Goal: Information Seeking & Learning: Learn about a topic

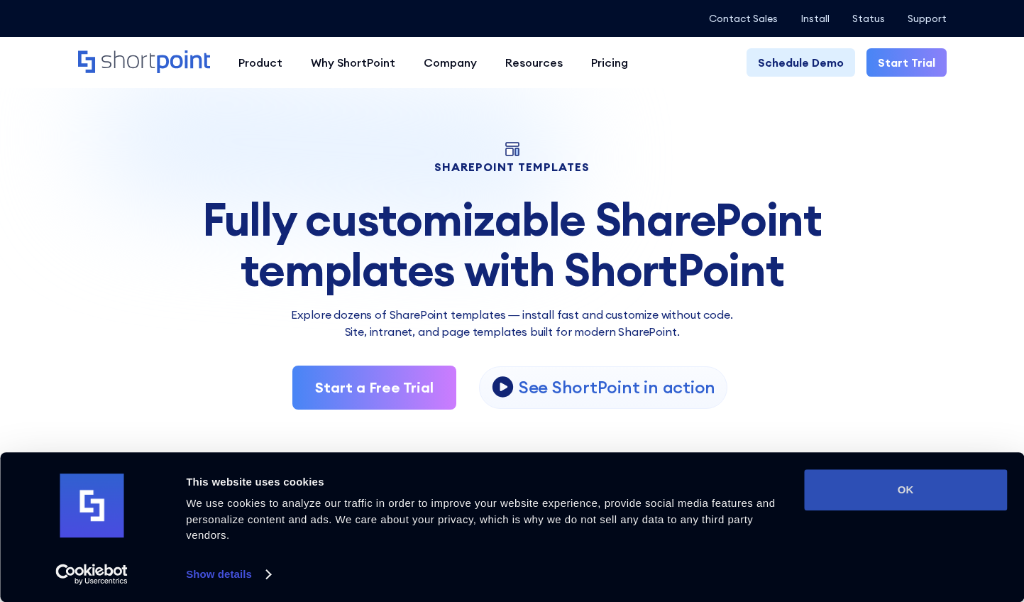
click at [965, 477] on button "OK" at bounding box center [905, 489] width 203 height 41
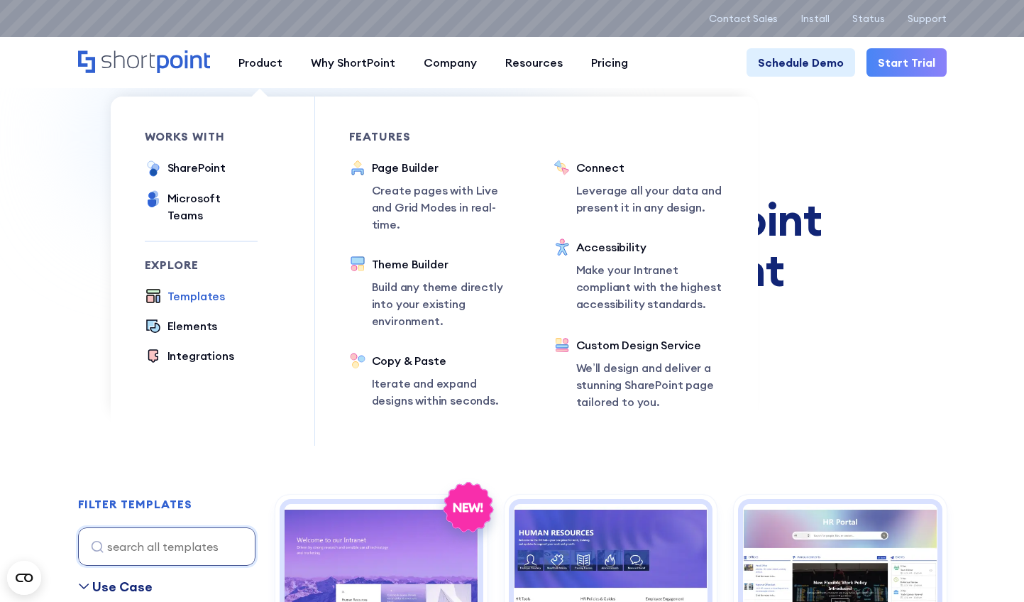
click at [194, 287] on div "Templates" at bounding box center [196, 295] width 58 height 17
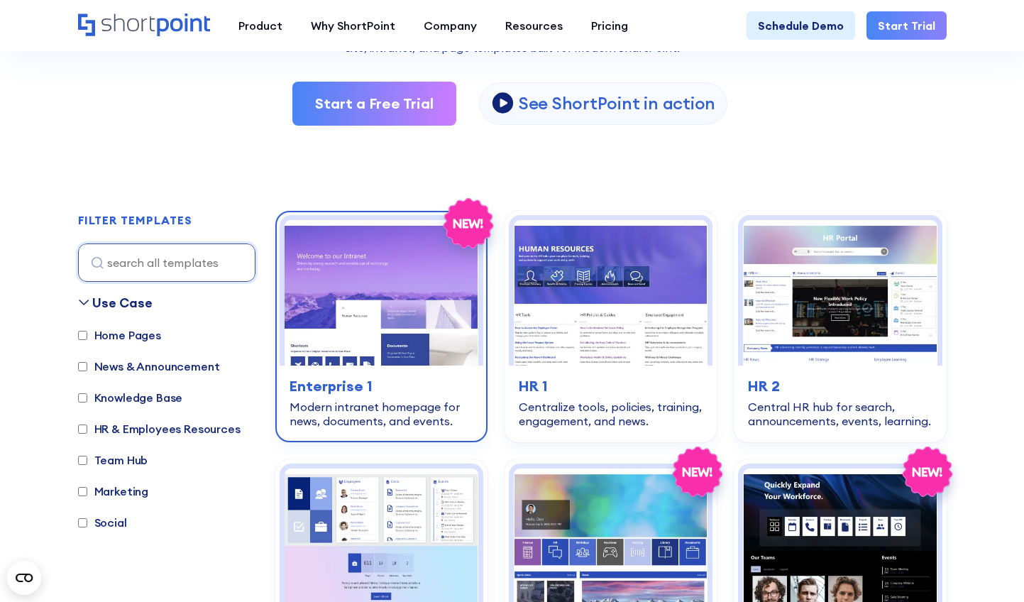
scroll to position [355, 0]
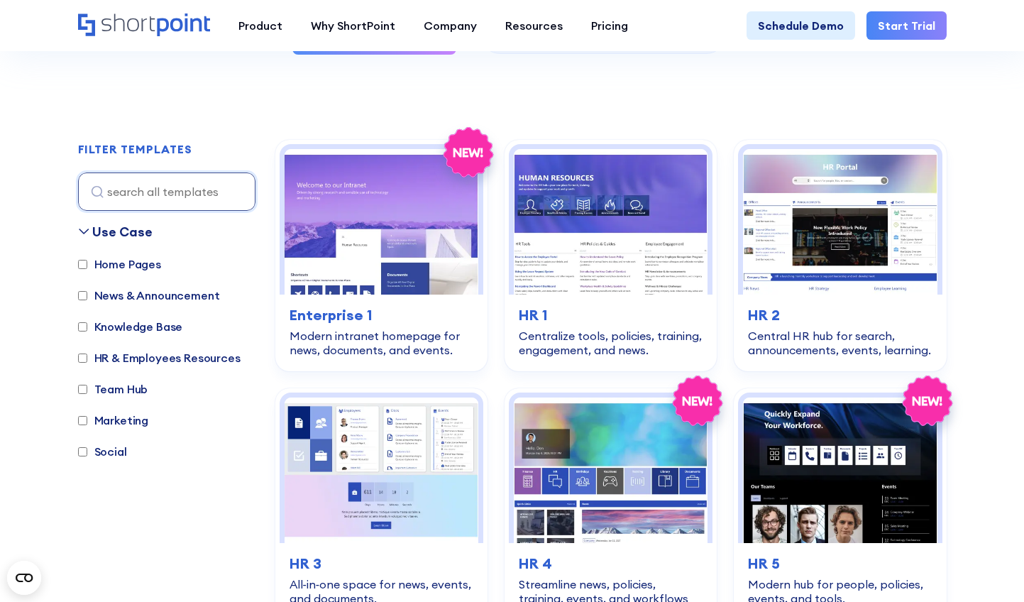
click at [82, 390] on input "Team Hub" at bounding box center [82, 388] width 9 height 9
checkbox input "true"
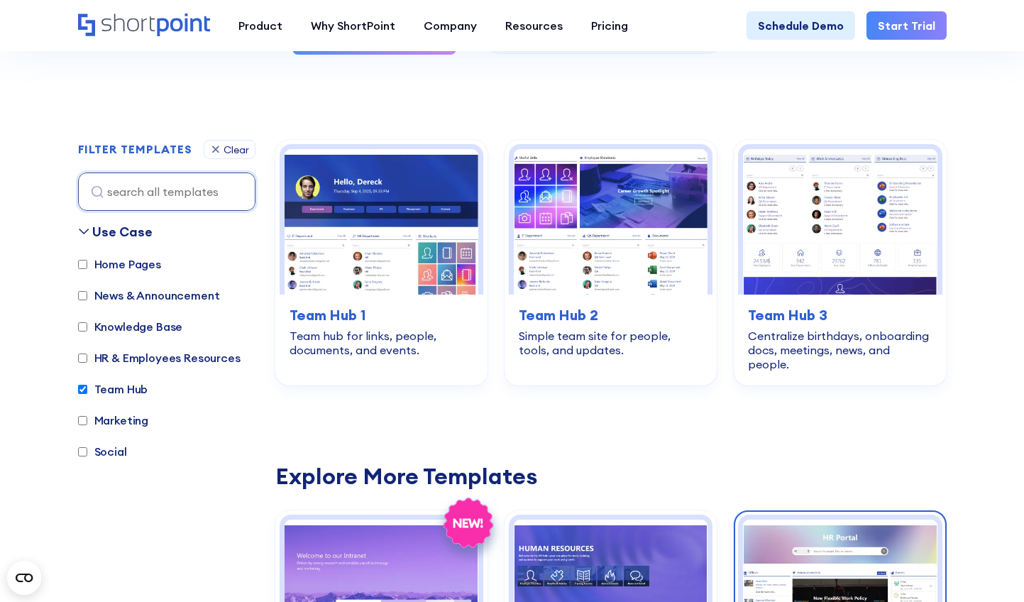
scroll to position [353, 0]
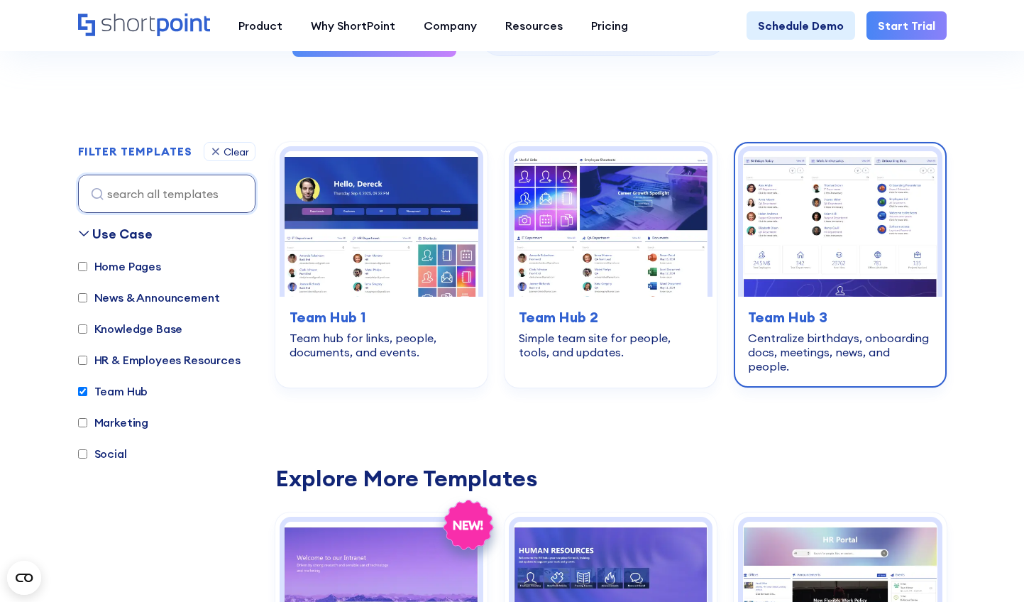
click at [818, 227] on img at bounding box center [840, 223] width 194 height 145
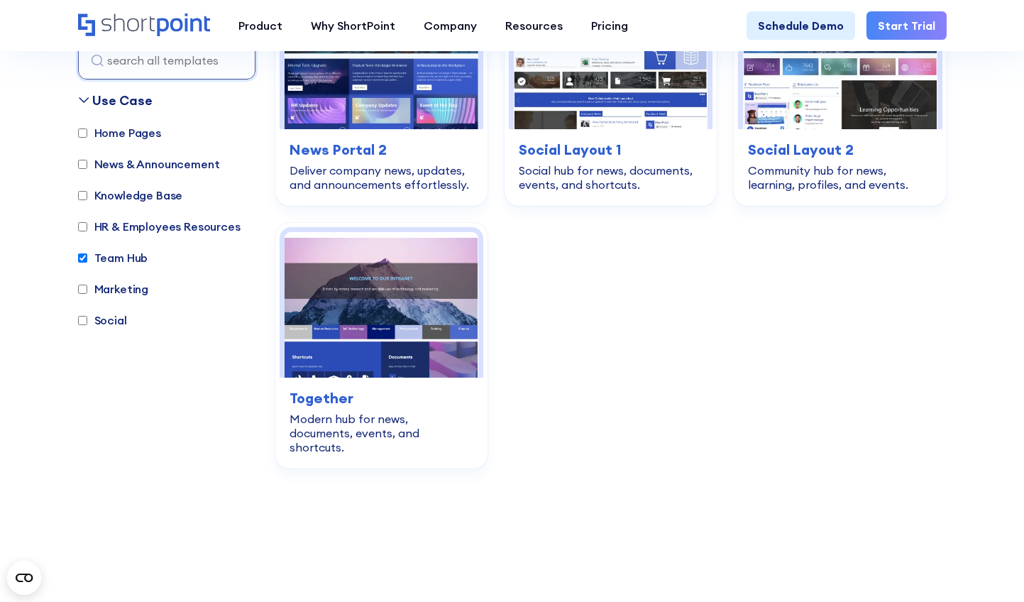
click at [94, 280] on label "Marketing" at bounding box center [113, 288] width 71 height 17
click at [87, 284] on input "Marketing" at bounding box center [82, 288] width 9 height 9
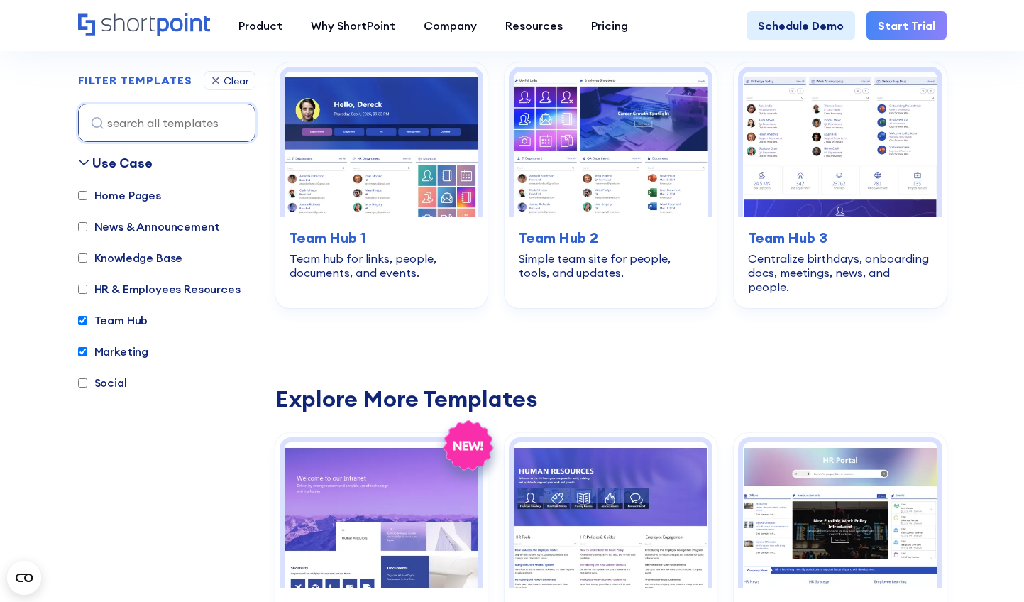
scroll to position [424, 0]
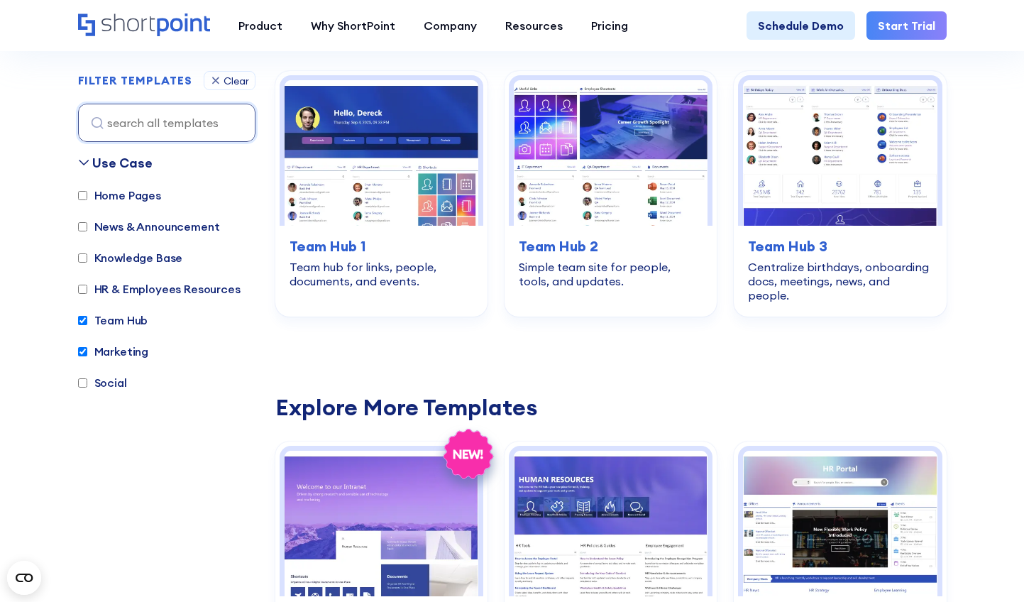
click at [89, 348] on label "Marketing" at bounding box center [113, 351] width 71 height 17
click at [87, 348] on input "Marketing" at bounding box center [82, 351] width 9 height 9
checkbox input "false"
click at [106, 360] on div "Marketing" at bounding box center [113, 353] width 71 height 20
click at [107, 381] on label "Social" at bounding box center [102, 382] width 49 height 17
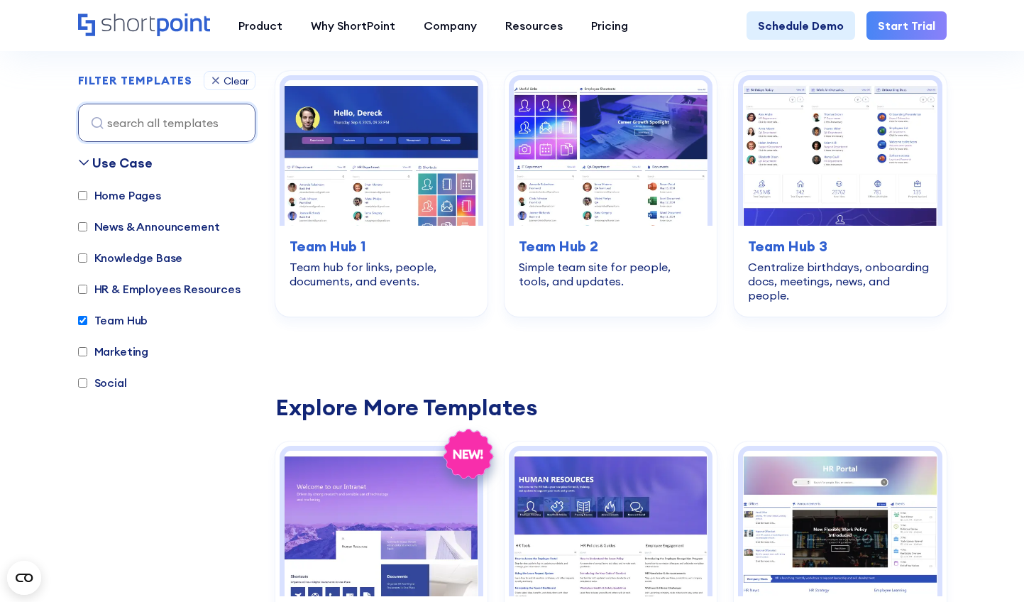
click at [87, 381] on input "Social" at bounding box center [82, 382] width 9 height 9
checkbox input "true"
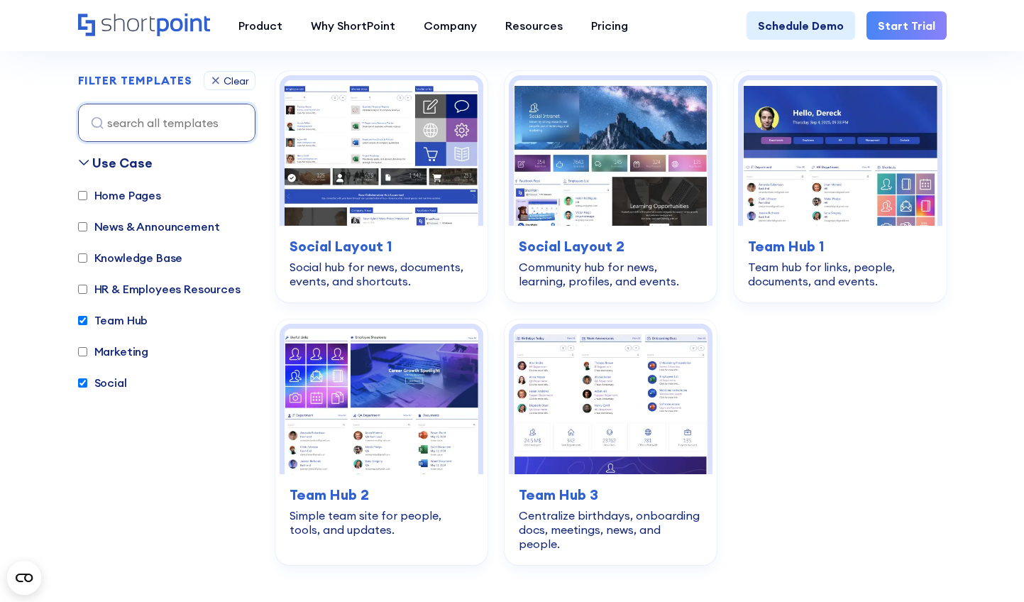
click at [114, 316] on label "Team Hub" at bounding box center [113, 319] width 70 height 17
click at [87, 316] on input "Team Hub" at bounding box center [82, 320] width 9 height 9
checkbox input "false"
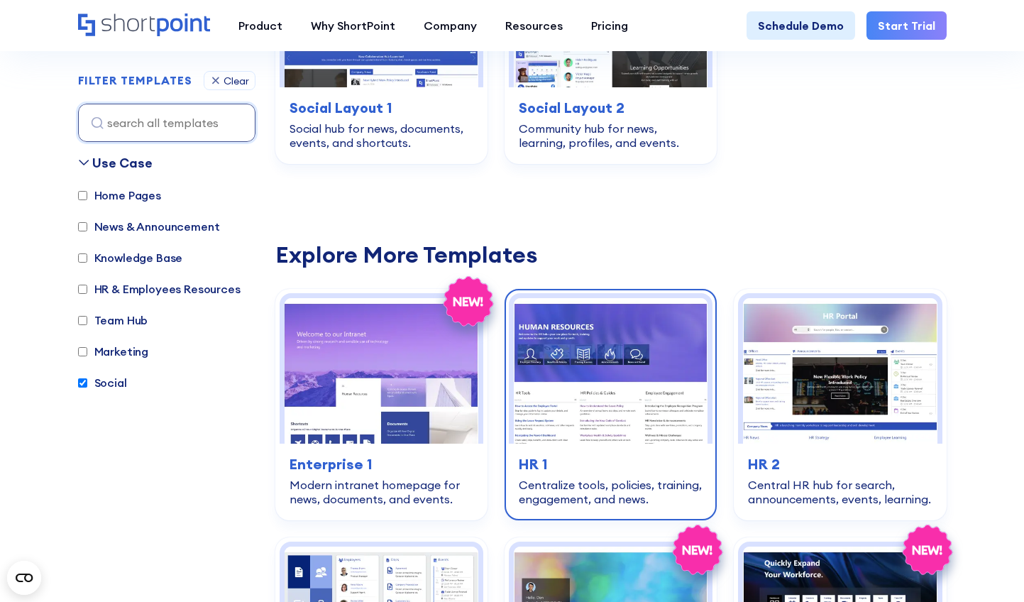
scroll to position [565, 0]
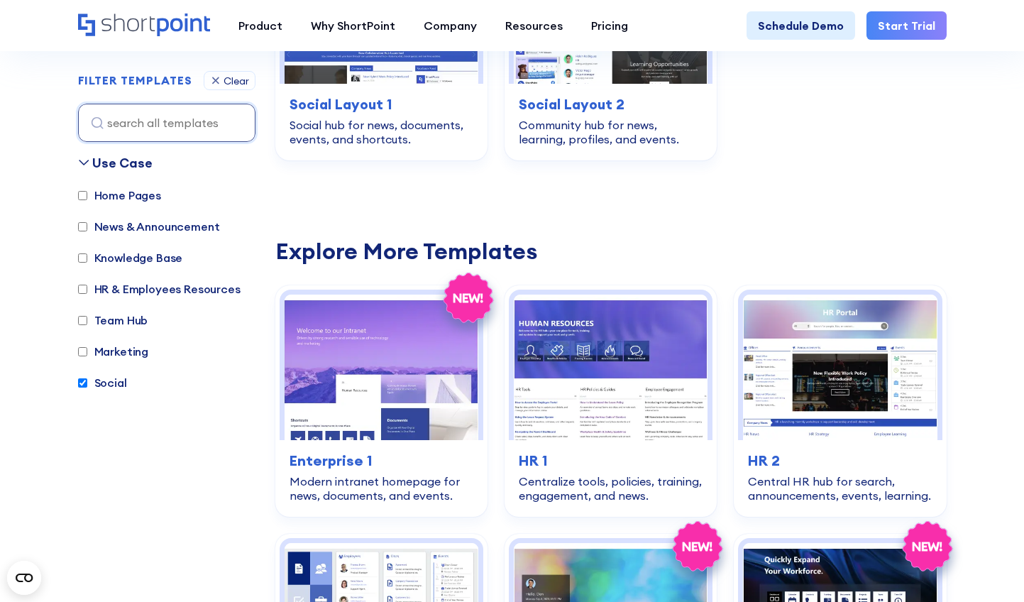
click at [107, 194] on label "Home Pages" at bounding box center [119, 195] width 83 height 17
click at [87, 194] on input "Home Pages" at bounding box center [82, 195] width 9 height 9
checkbox input "true"
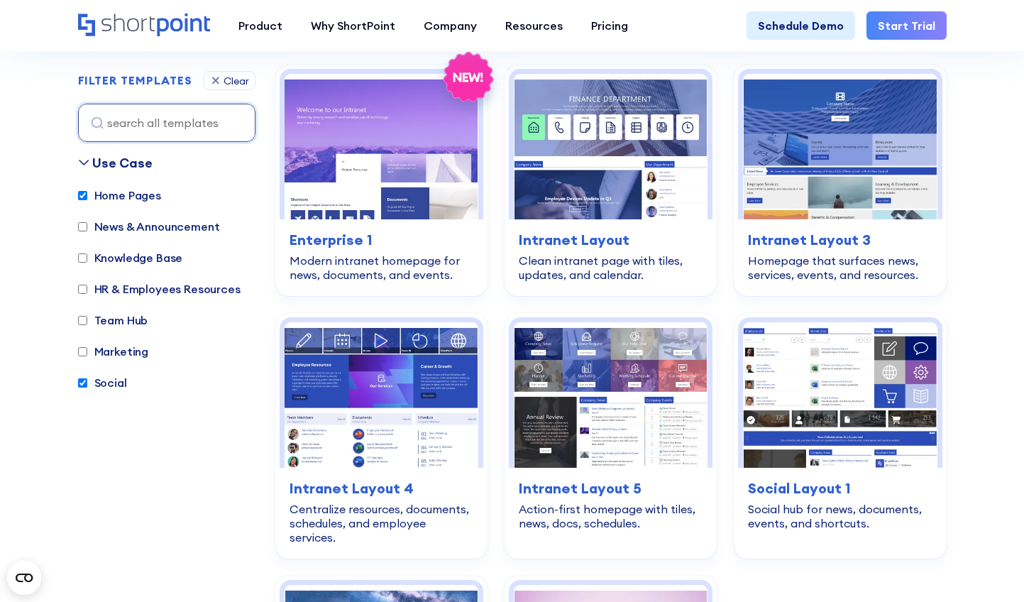
scroll to position [424, 0]
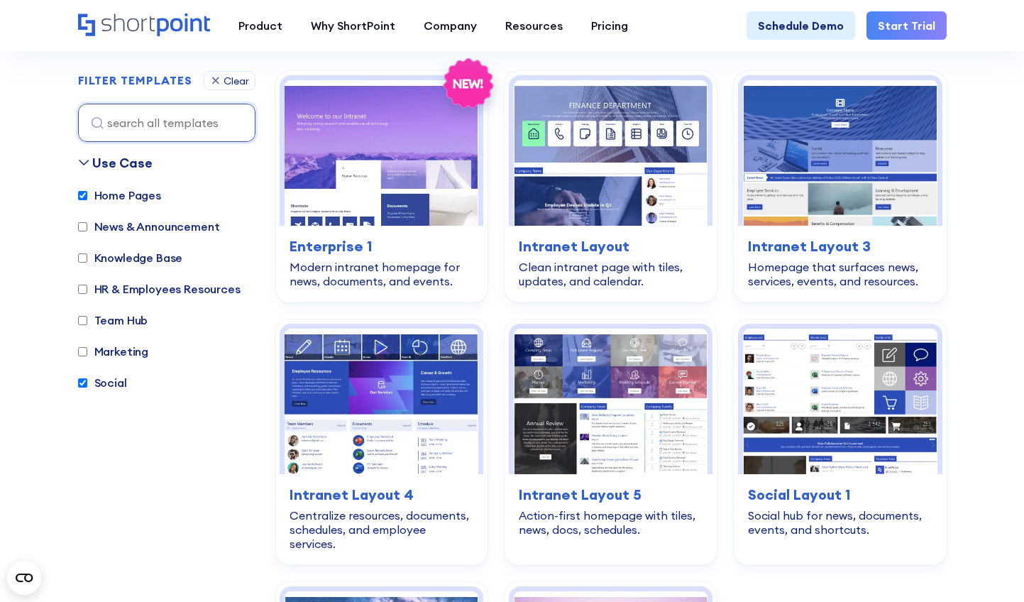
click at [96, 384] on label "Social" at bounding box center [102, 382] width 49 height 17
click at [87, 384] on input "Social" at bounding box center [82, 382] width 9 height 9
checkbox input "false"
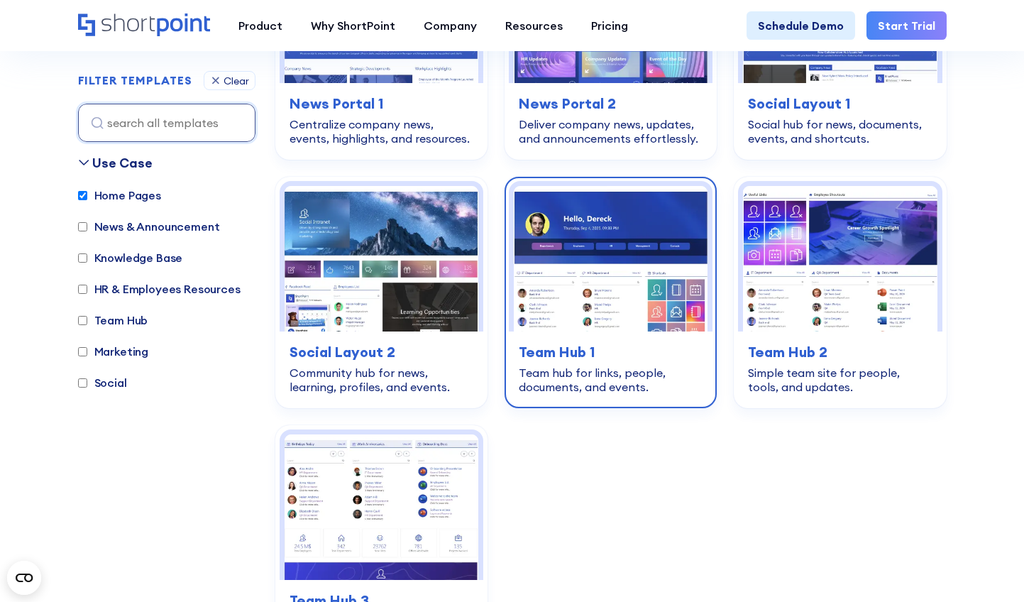
scroll to position [2197, 0]
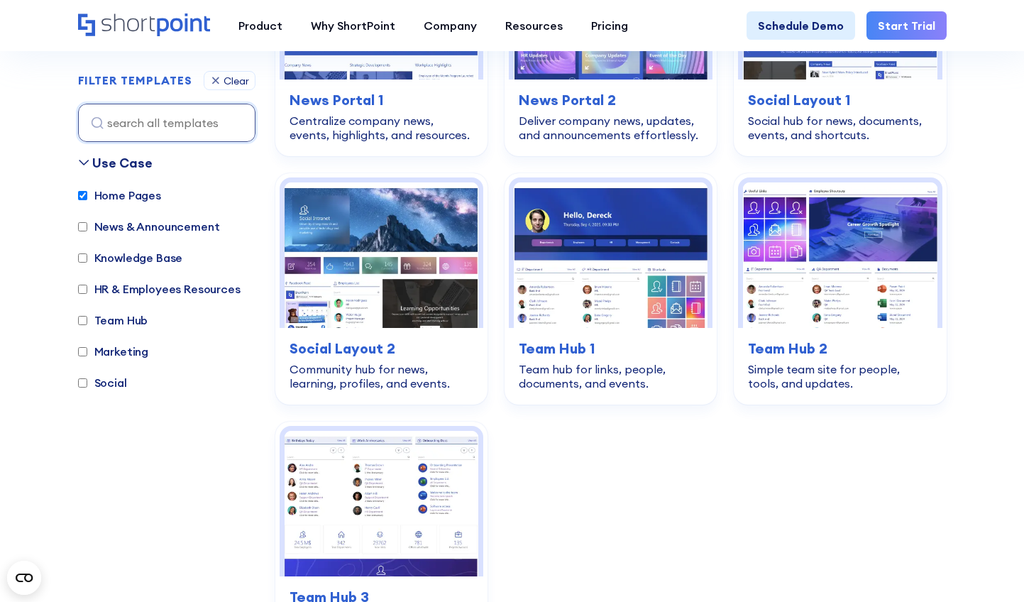
click at [94, 283] on label "HR & Employees Resources" at bounding box center [159, 288] width 162 height 17
click at [87, 284] on input "HR & Employees Resources" at bounding box center [82, 288] width 9 height 9
checkbox input "true"
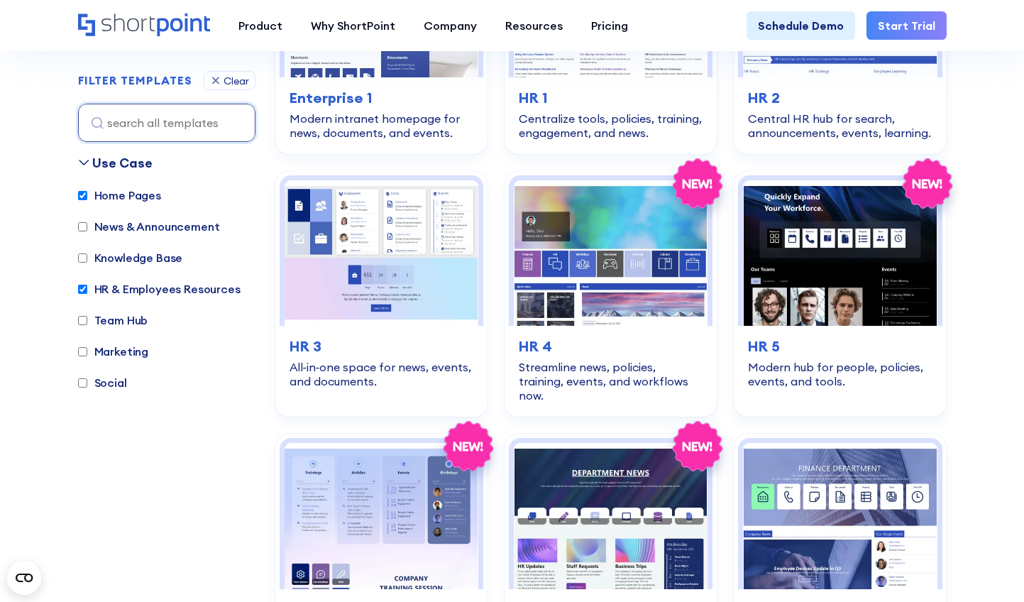
scroll to position [424, 0]
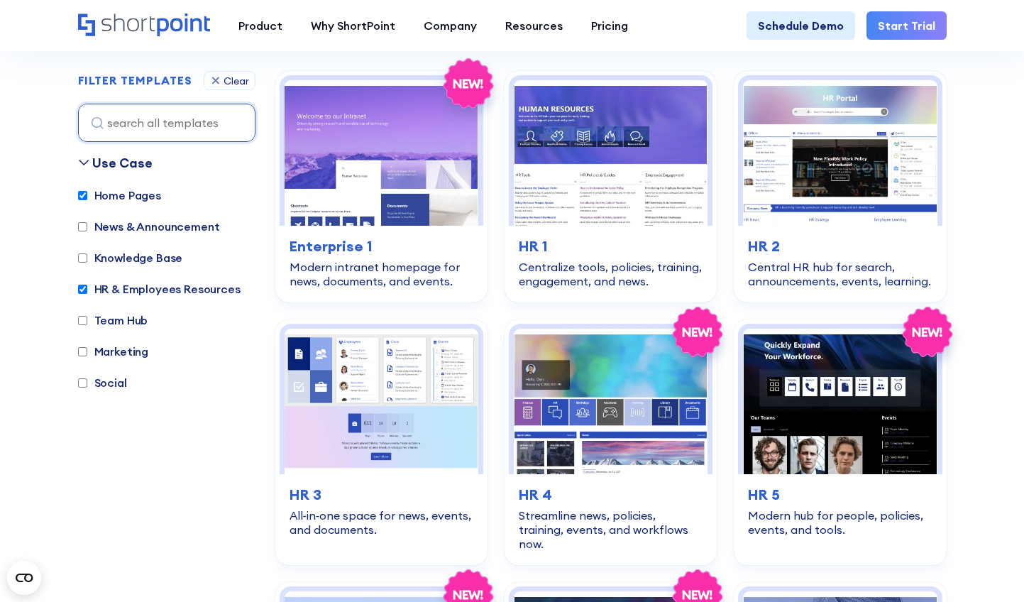
click at [82, 192] on input "Home Pages" at bounding box center [82, 195] width 9 height 9
checkbox input "false"
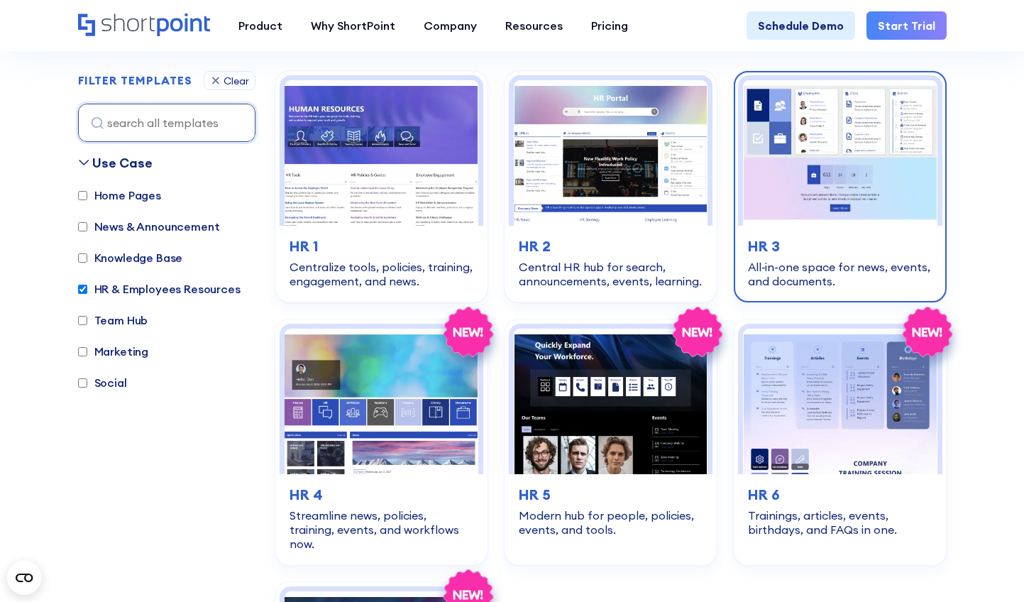
click at [795, 213] on img at bounding box center [840, 152] width 194 height 145
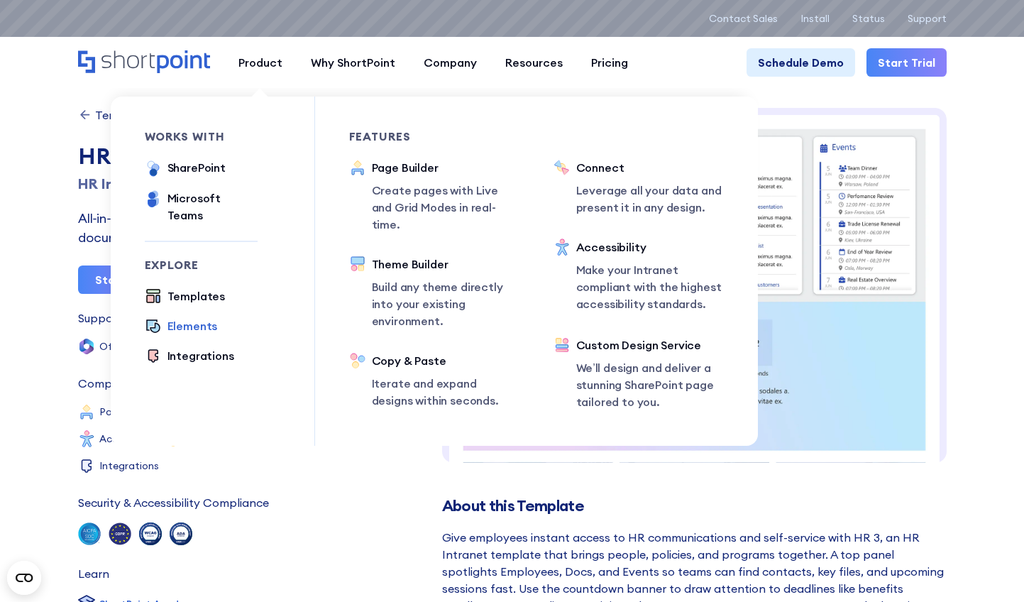
click at [181, 317] on div "Elements" at bounding box center [192, 325] width 50 height 17
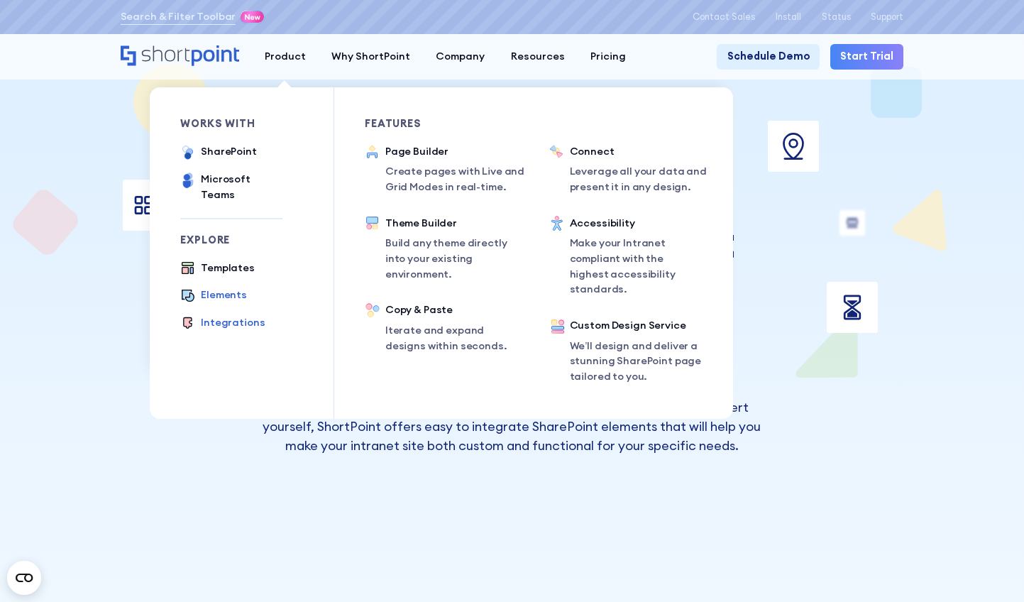
click at [215, 316] on div "Integrations" at bounding box center [233, 323] width 64 height 16
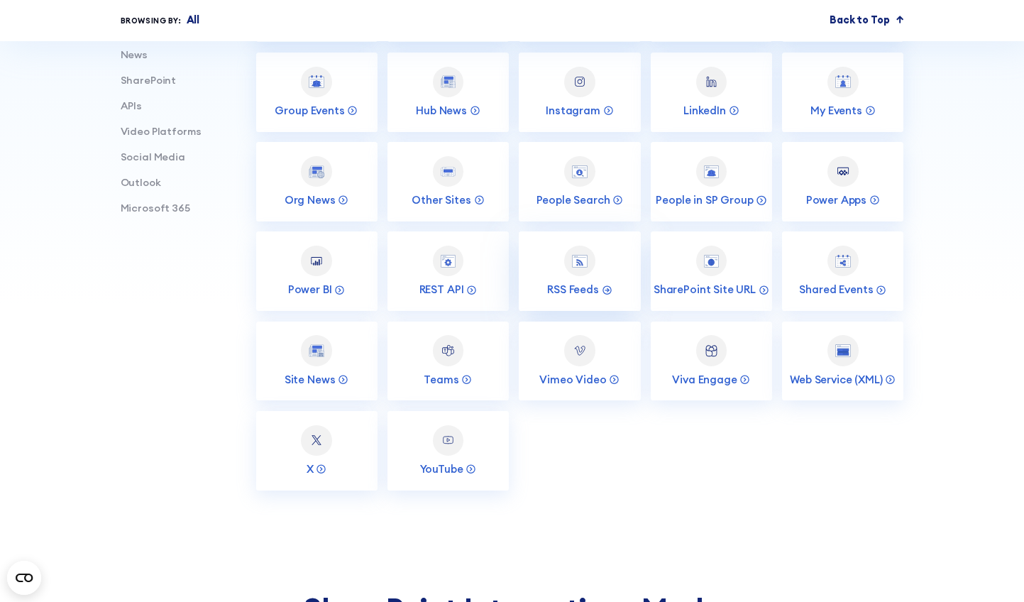
scroll to position [497, 0]
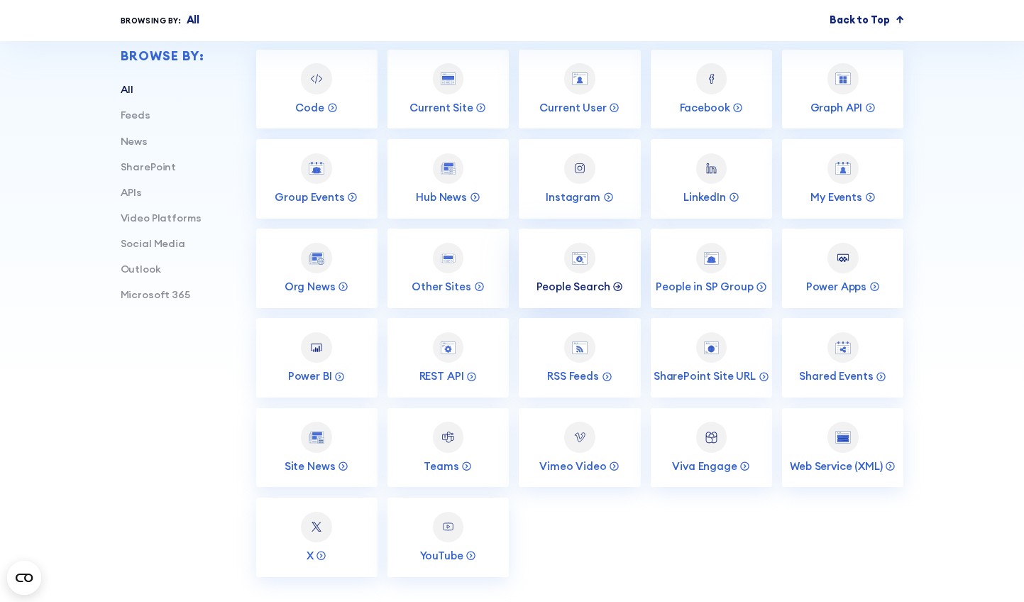
click at [572, 293] on p "People Search" at bounding box center [573, 287] width 74 height 14
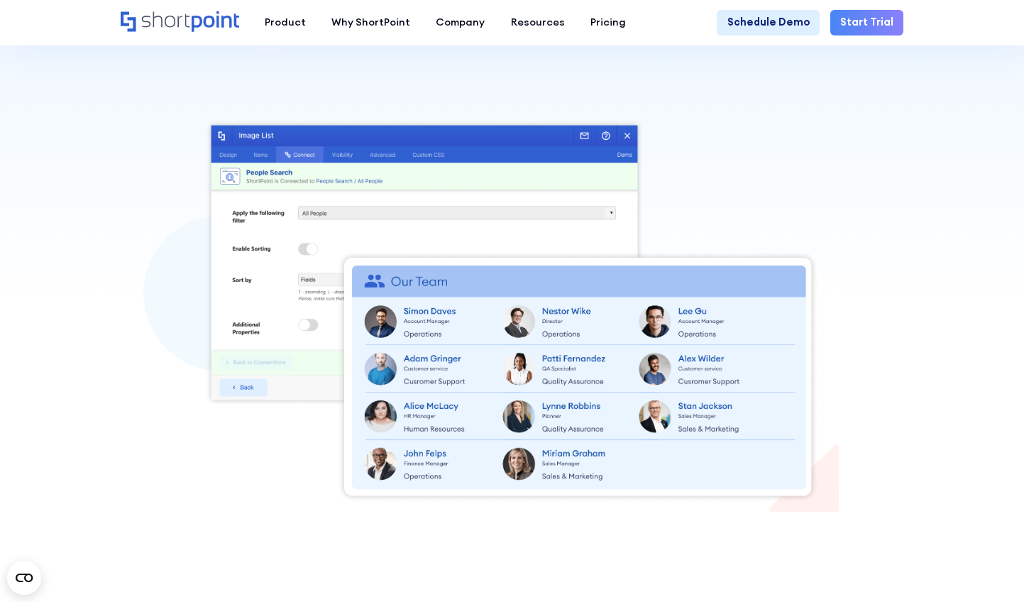
scroll to position [284, 0]
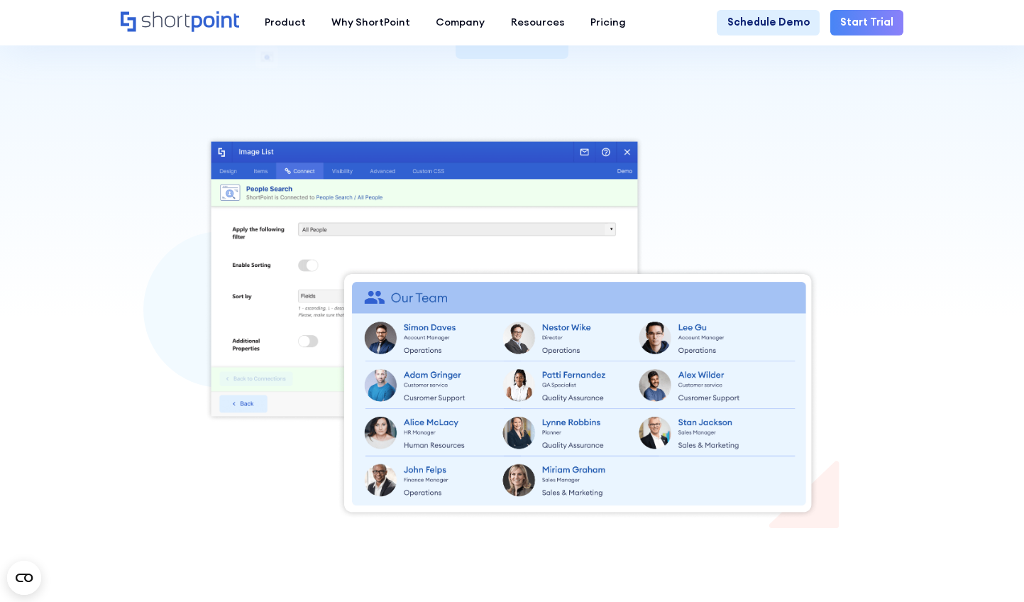
drag, startPoint x: 240, startPoint y: 131, endPoint x: 270, endPoint y: 182, distance: 59.1
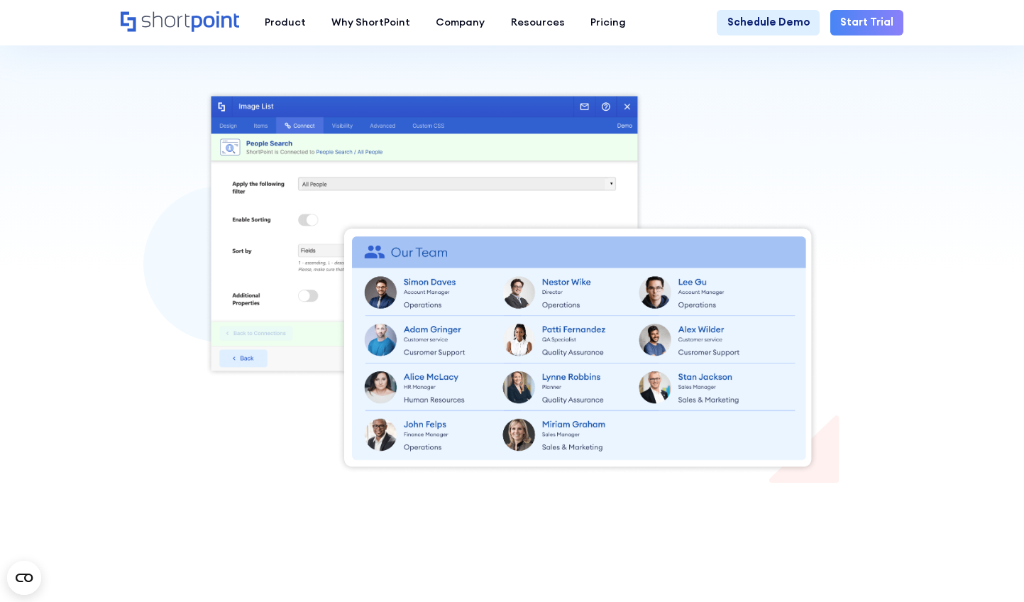
scroll to position [355, 0]
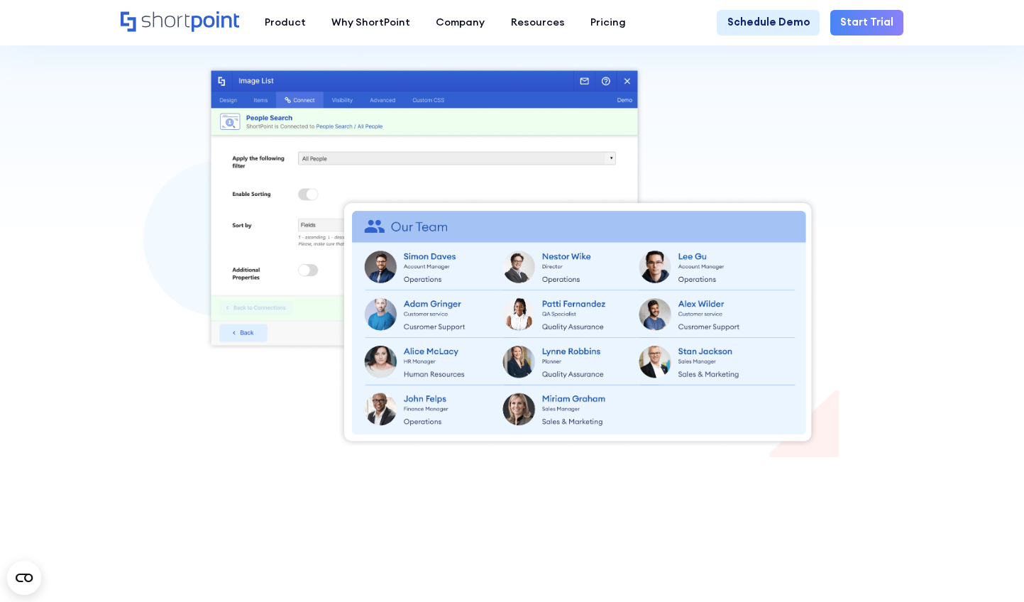
drag, startPoint x: 270, startPoint y: 182, endPoint x: 510, endPoint y: 478, distance: 381.2
click at [510, 478] on section "Back to Integrations People Search The People Search integration allows you to …" at bounding box center [512, 111] width 1024 height 880
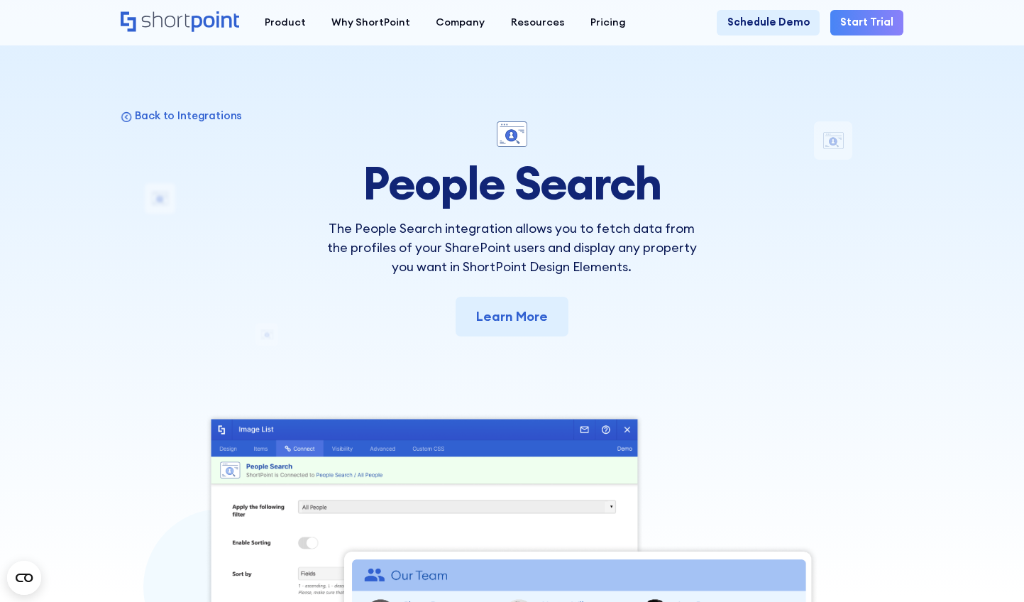
scroll to position [0, 0]
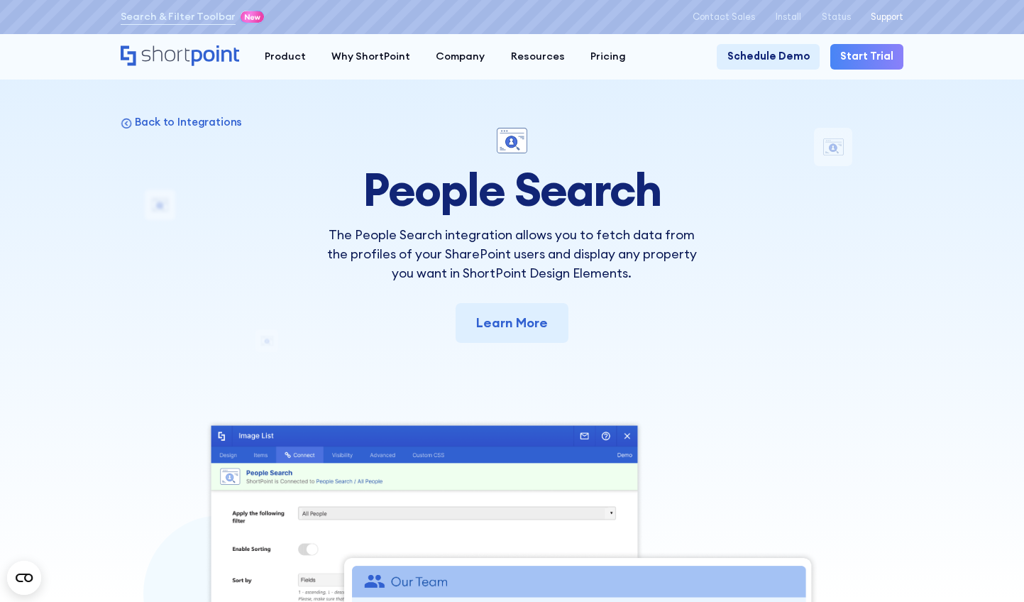
click at [897, 13] on p "Support" at bounding box center [886, 16] width 33 height 11
